Goal: Task Accomplishment & Management: Use online tool/utility

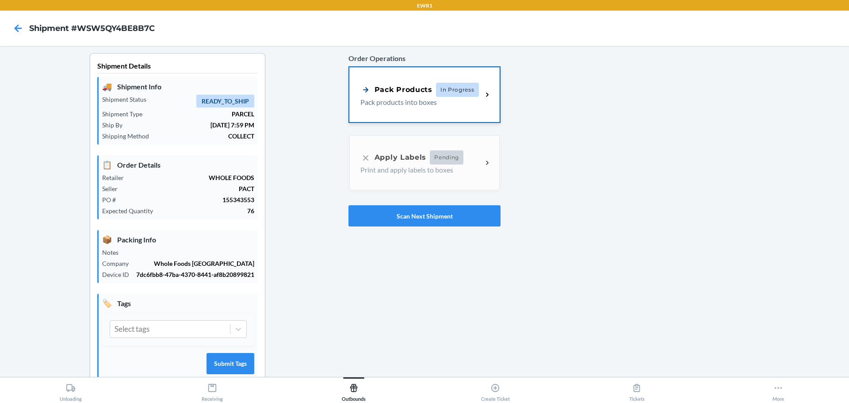
click at [442, 93] on span "In Progress" at bounding box center [457, 90] width 43 height 14
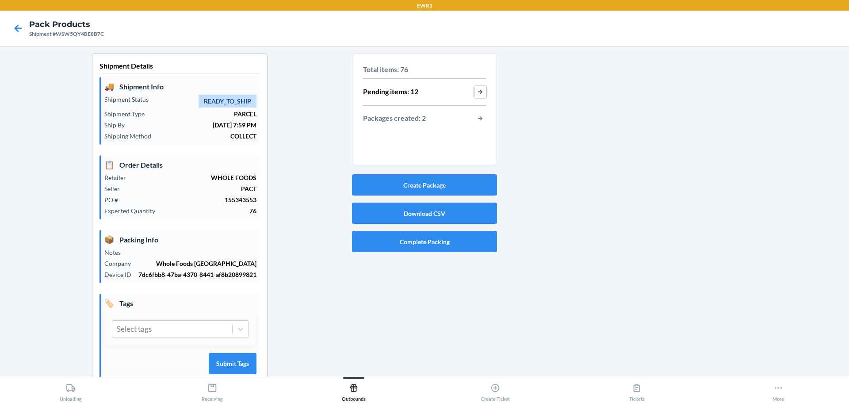
click at [475, 91] on button "button-view-pending-items" at bounding box center [481, 92] width 12 height 12
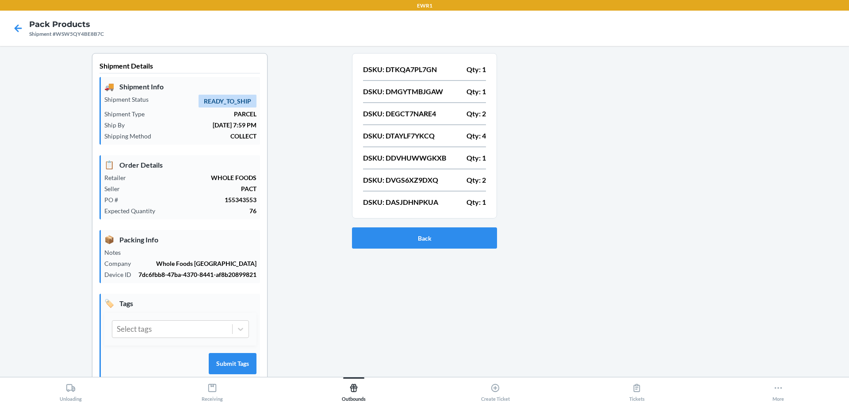
click at [417, 68] on p "DSKU: DTKQA7PL7GN" at bounding box center [400, 69] width 74 height 11
drag, startPoint x: 417, startPoint y: 68, endPoint x: 417, endPoint y: 73, distance: 4.9
copy p "DTKQA7PL7GN"
click at [430, 91] on p "DSKU: DMGYTMBJGAW" at bounding box center [403, 91] width 80 height 11
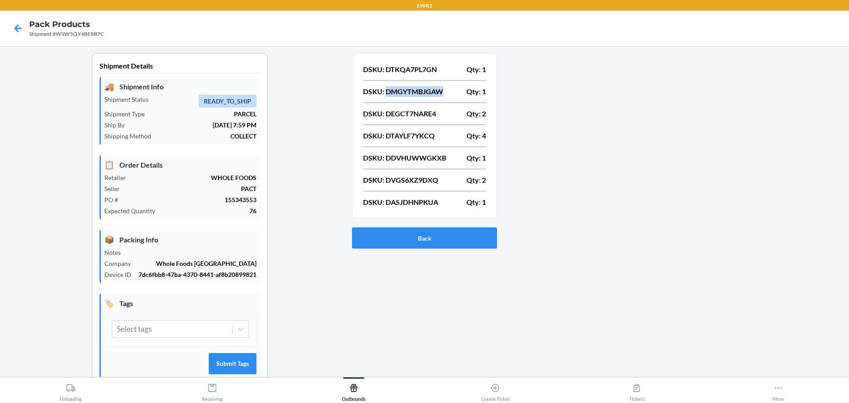
click at [430, 91] on p "DSKU: DMGYTMBJGAW" at bounding box center [403, 91] width 80 height 11
copy p "DMGYTMBJGAW"
click at [419, 110] on p "DSKU: DEGCT7NARE4" at bounding box center [399, 113] width 73 height 11
copy p "DEGCT7NARE4"
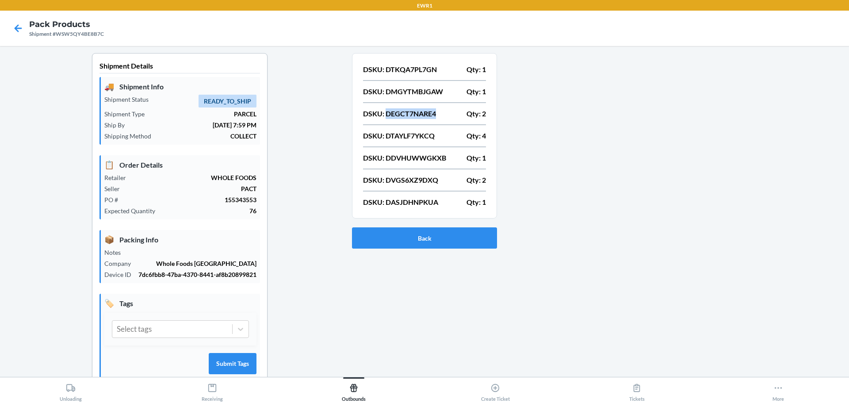
copy p "DEGCT7NARE4"
click at [412, 138] on p "DSKU: DTAYLF7YKCQ" at bounding box center [399, 136] width 72 height 11
copy p "DTAYLF7YKCQ"
click at [430, 161] on p "DSKU: DDVHUWWGKXB" at bounding box center [404, 158] width 83 height 11
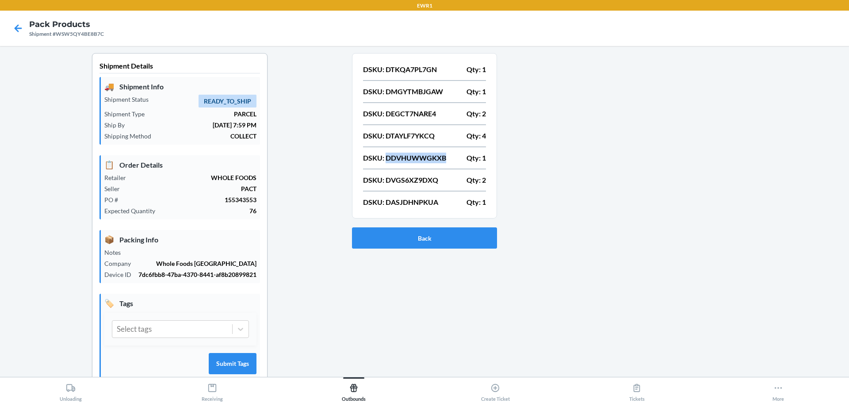
click at [430, 161] on p "DSKU: DDVHUWWGKXB" at bounding box center [404, 158] width 83 height 11
copy p "DDVHUWWGKXB"
click at [417, 178] on p "DSKU: DVGS6XZ9DXQ" at bounding box center [400, 180] width 75 height 11
copy p "DVGS6XZ9DXQ"
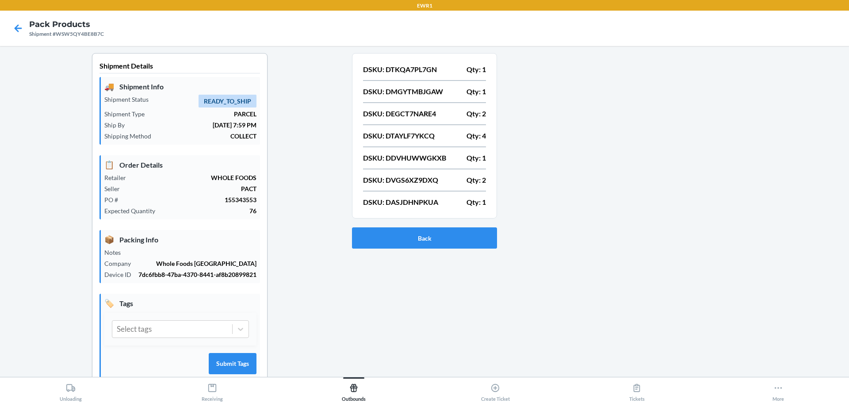
click at [407, 197] on p "DSKU: DASJDHNPKUA" at bounding box center [400, 202] width 75 height 11
click at [410, 199] on p "DSKU: DASJDHNPKUA" at bounding box center [400, 202] width 75 height 11
copy p "DASJDHNPKUA"
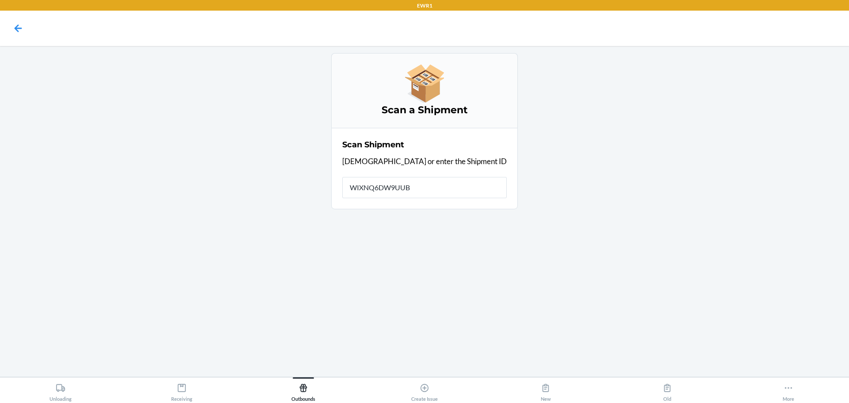
type input "WIXNQ6DW9UUBU"
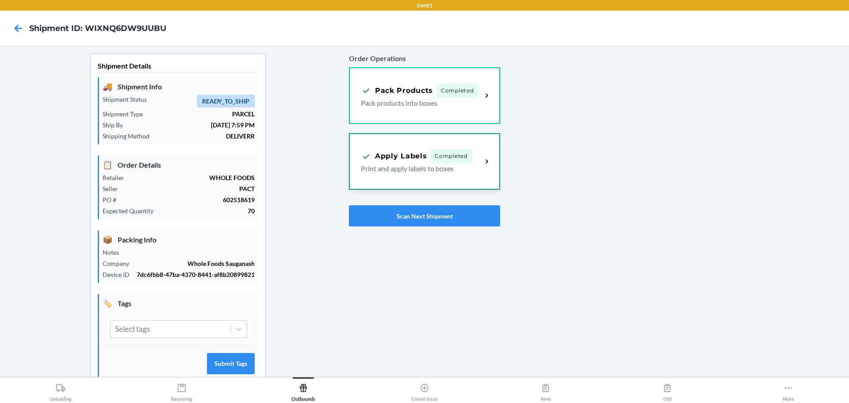
click at [448, 174] on p "Print and apply labels to boxes" at bounding box center [418, 168] width 114 height 11
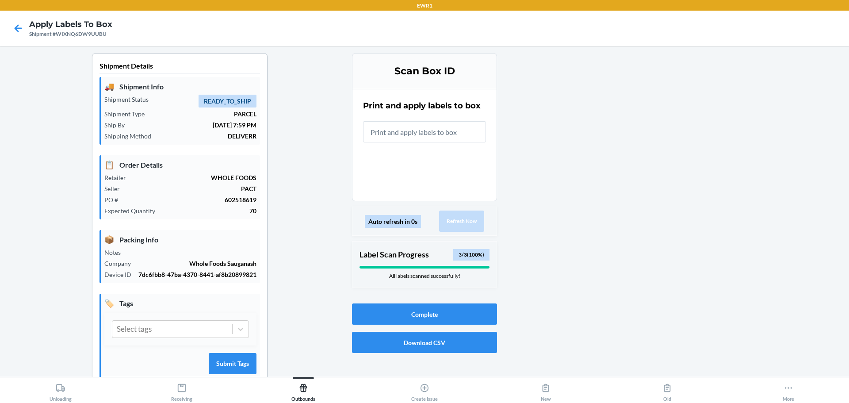
click at [109, 31] on div "Apply Labels to Box Shipment #WIXNQ6DW9UUBU" at bounding box center [70, 28] width 83 height 19
click at [98, 34] on div "Shipment #WIXNQ6DW9UUBU" at bounding box center [70, 34] width 83 height 8
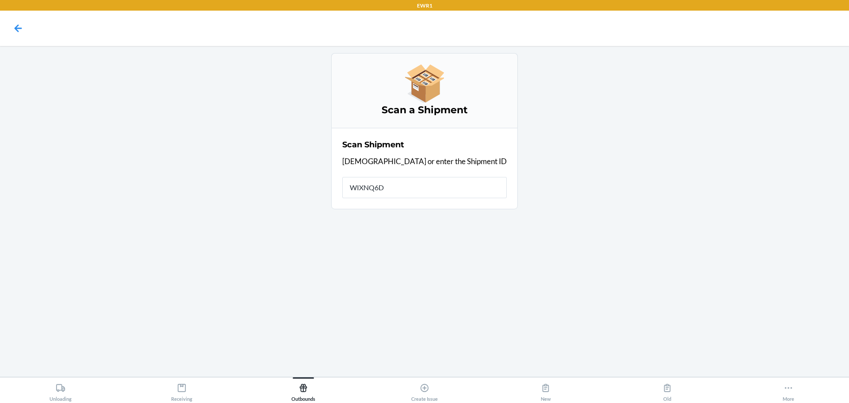
type input "WIXNQ6DW"
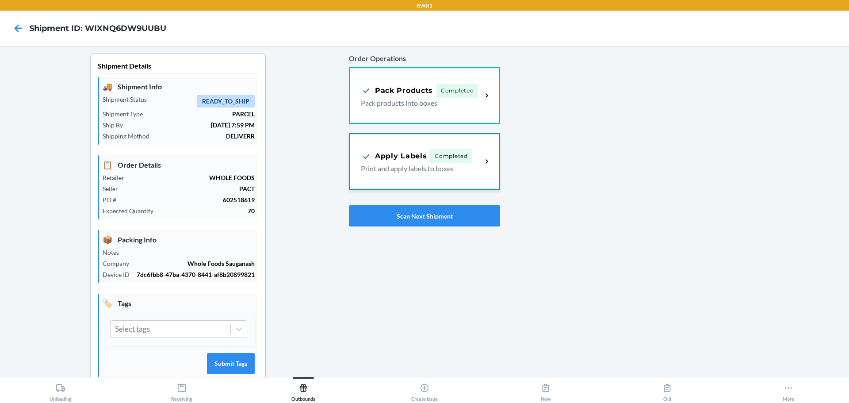
click at [382, 163] on div "Apply Labels Completed" at bounding box center [416, 156] width 111 height 14
